Goal: Find specific page/section

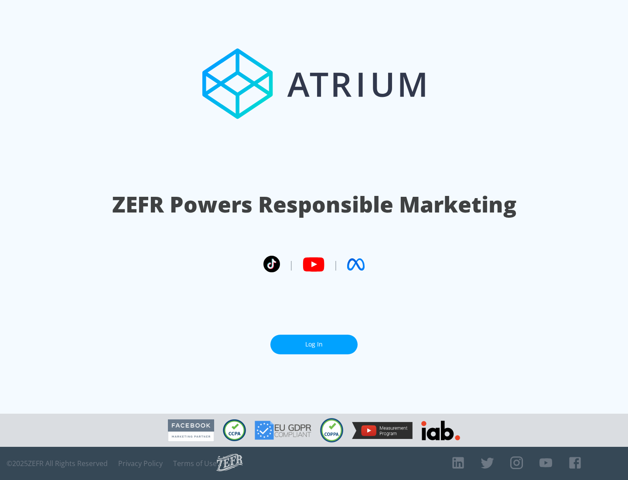
click at [314, 344] on link "Log In" at bounding box center [314, 345] width 87 height 20
